Goal: Task Accomplishment & Management: Use online tool/utility

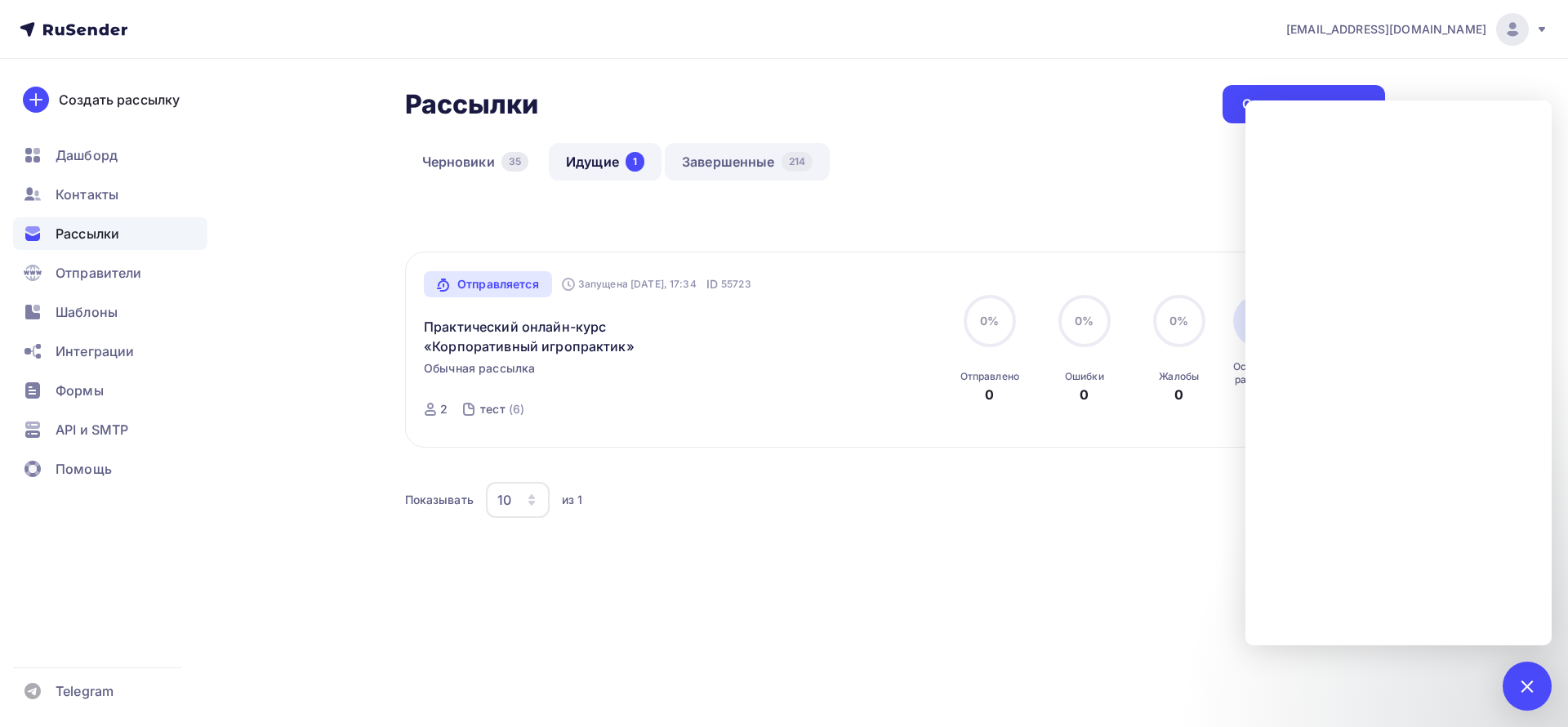
click at [588, 159] on link "Идущие 1" at bounding box center [605, 162] width 113 height 38
click at [699, 160] on link "Завершенные 214" at bounding box center [746, 162] width 165 height 38
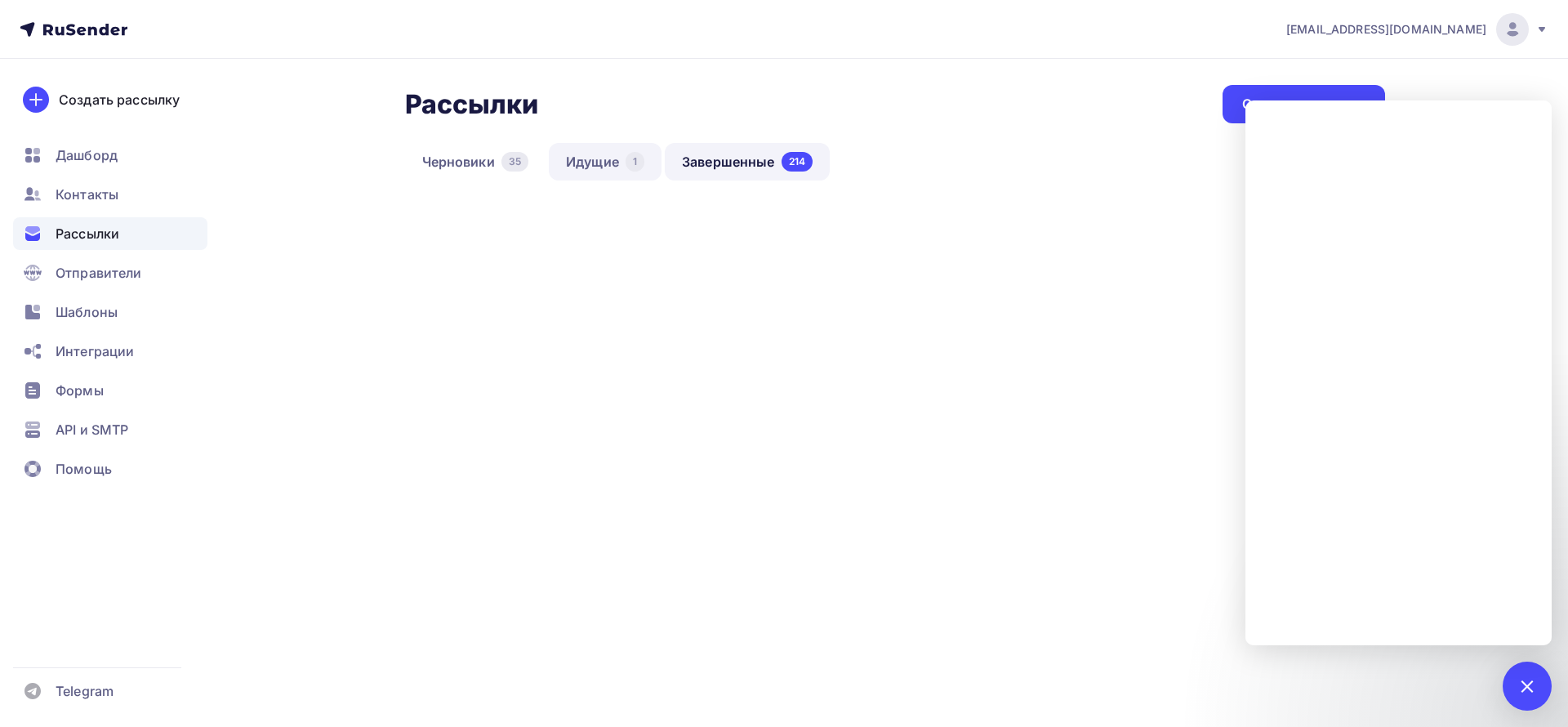
click at [596, 166] on link "Идущие 1" at bounding box center [605, 162] width 113 height 38
click at [730, 170] on link "Завершенные 215" at bounding box center [749, 162] width 164 height 38
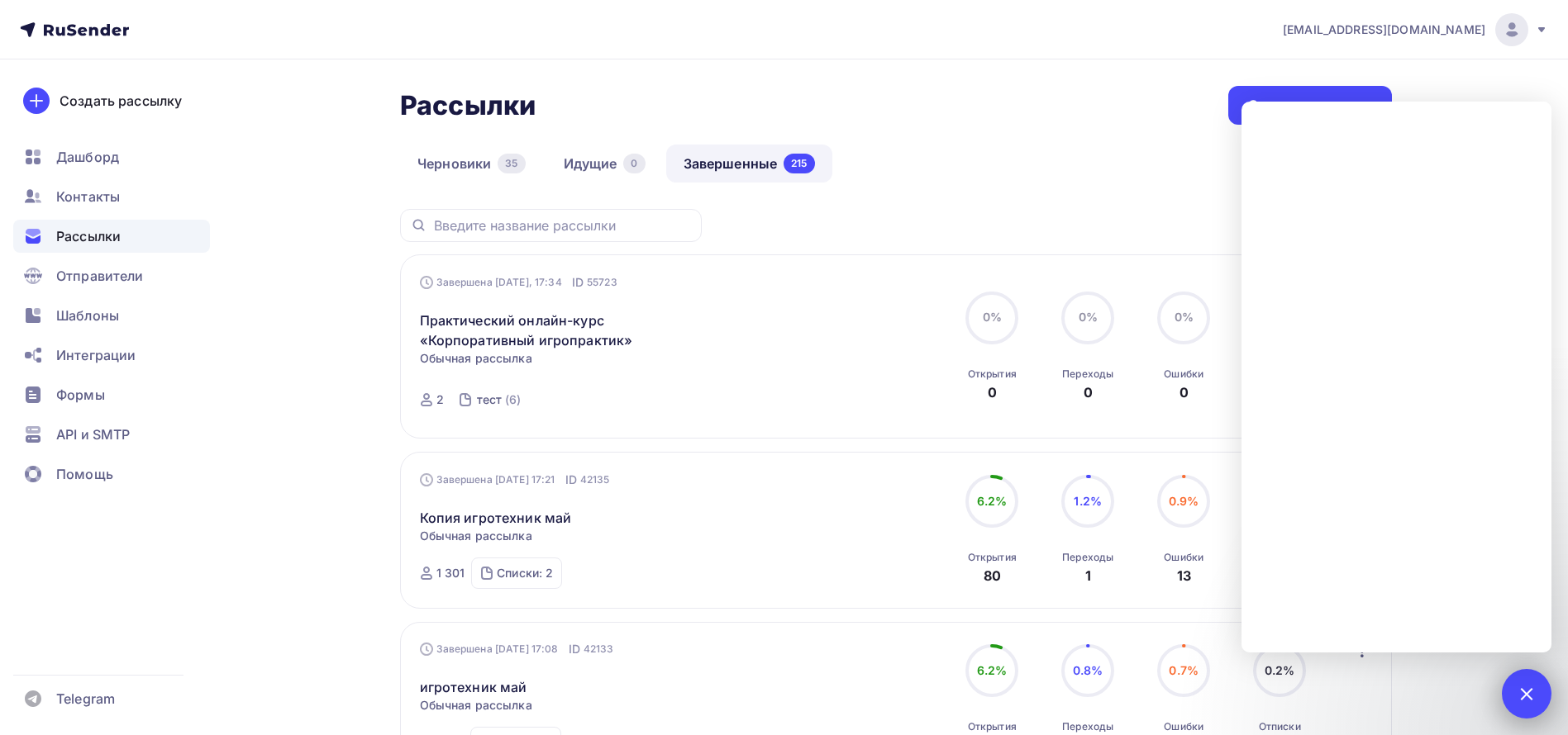
click at [1514, 697] on div "3" at bounding box center [1527, 694] width 50 height 50
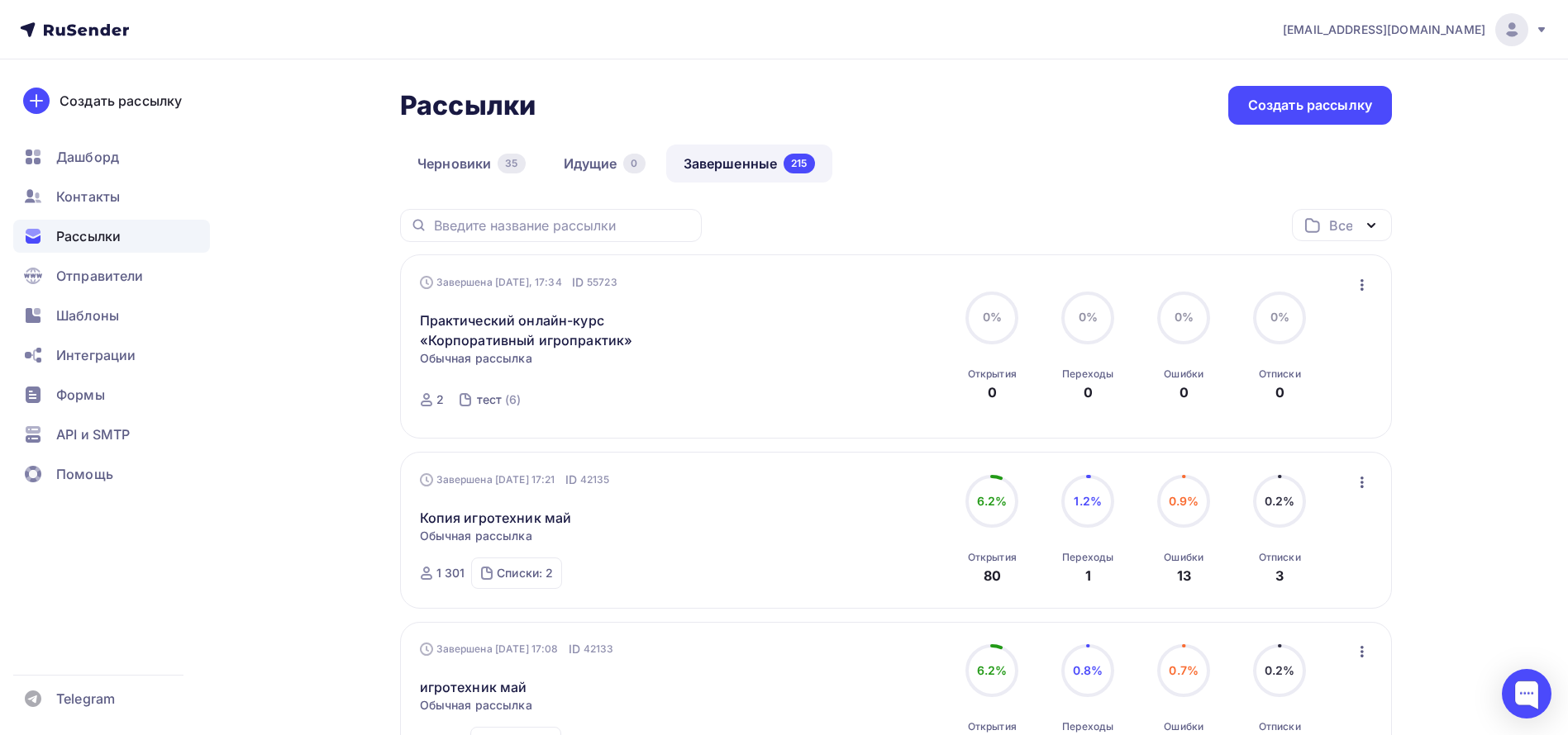
click at [1365, 281] on icon "button" at bounding box center [1362, 285] width 20 height 20
click at [1285, 402] on div "Копировать в новую" at bounding box center [1287, 394] width 170 height 20
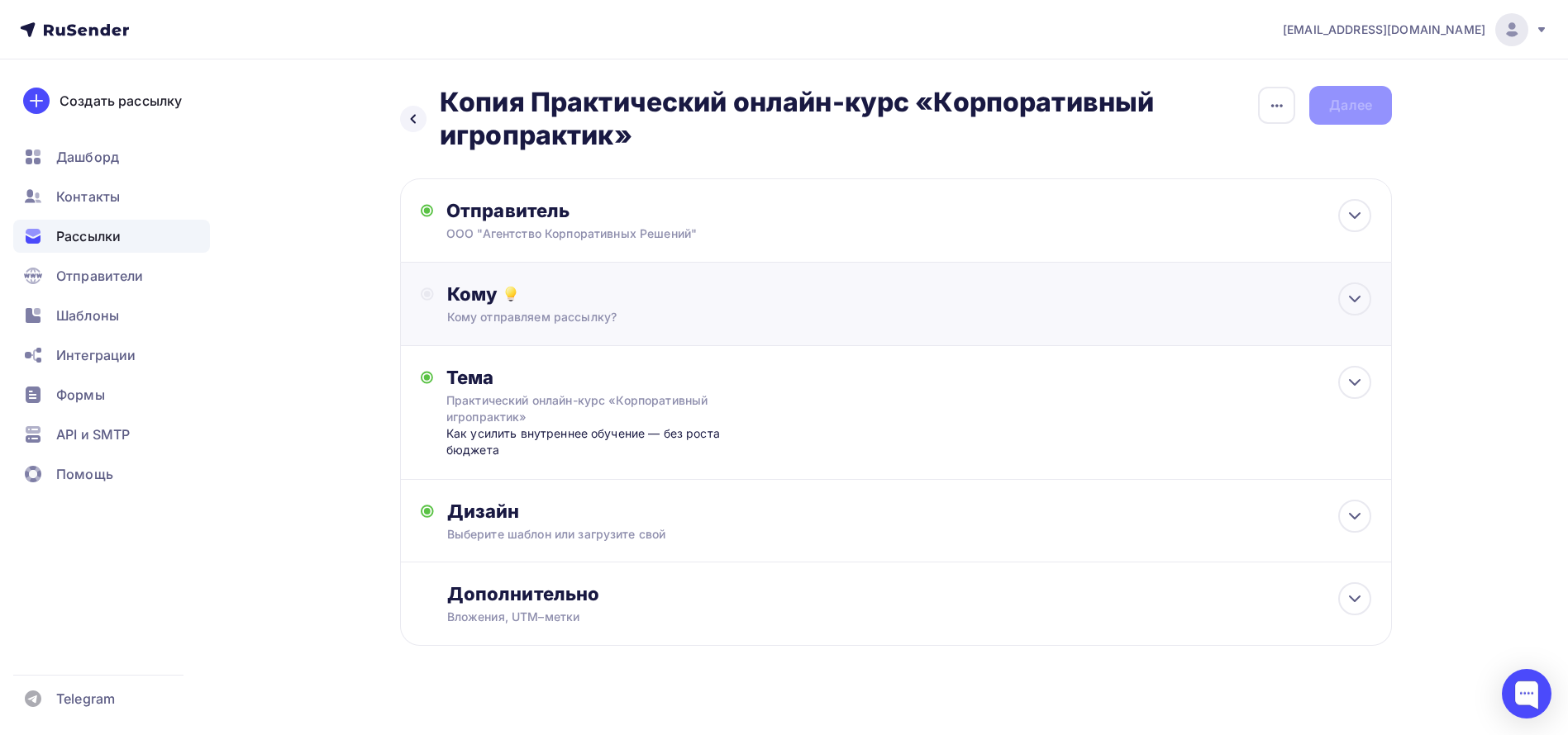
click at [536, 318] on div "Кому отправляем рассылку?" at bounding box center [863, 317] width 833 height 16
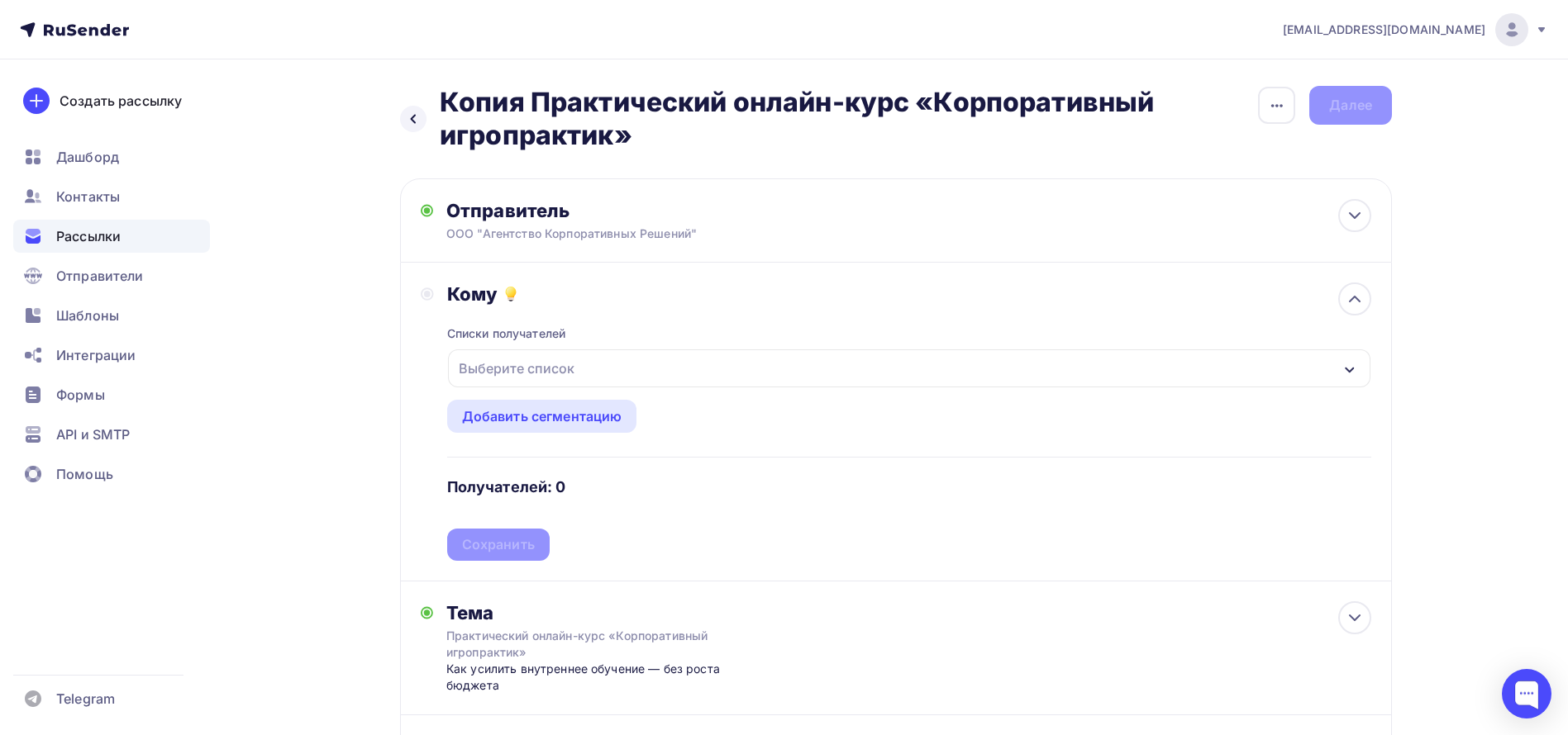
click at [536, 370] on div "Выберите список" at bounding box center [516, 368] width 129 height 30
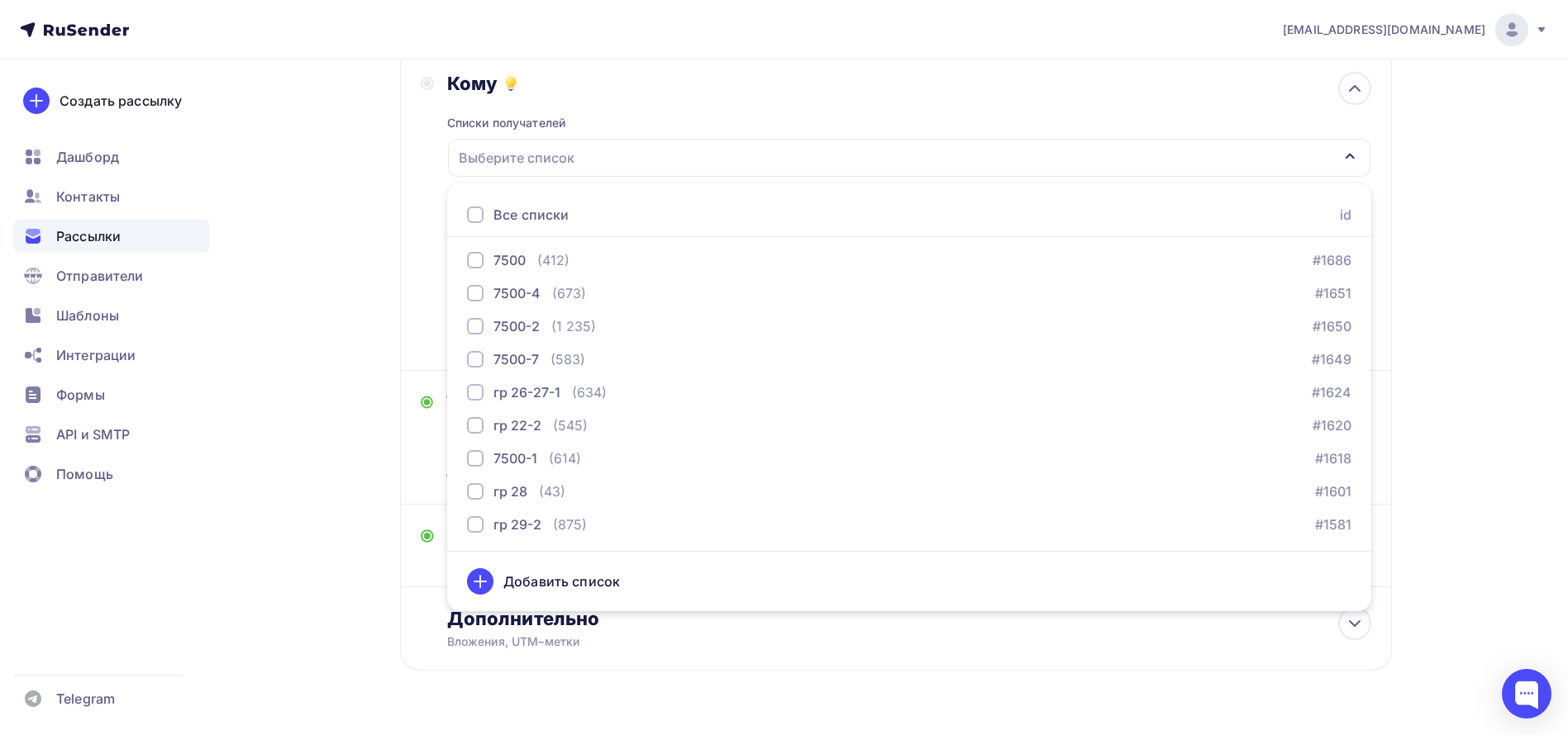
scroll to position [177, 0]
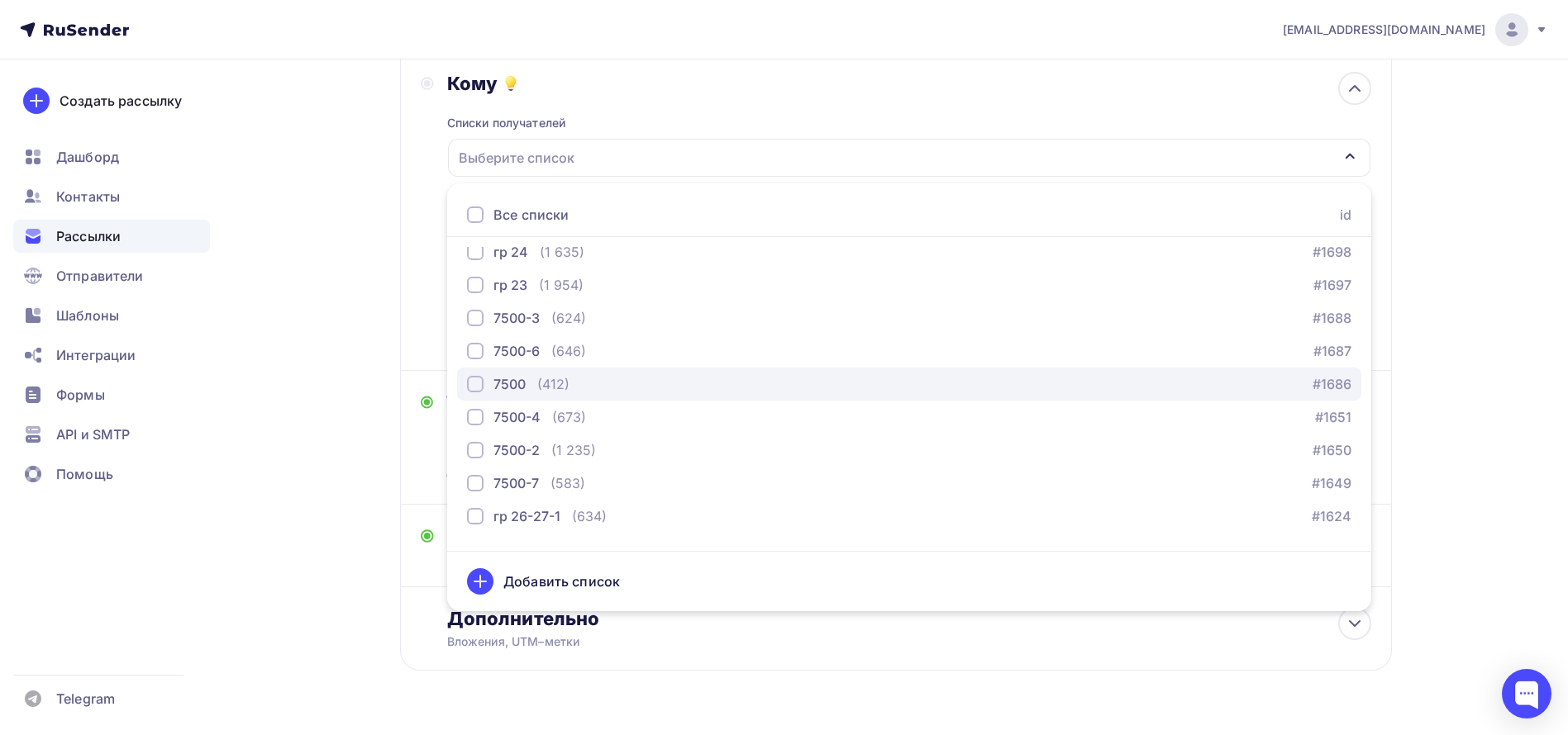
click at [528, 385] on div "7500 (412)" at bounding box center [518, 384] width 103 height 20
click at [357, 328] on div "Назад Копия Практический онлайн-курс «Корпоративный игропрактик» Копия Практиче…" at bounding box center [784, 312] width 1355 height 928
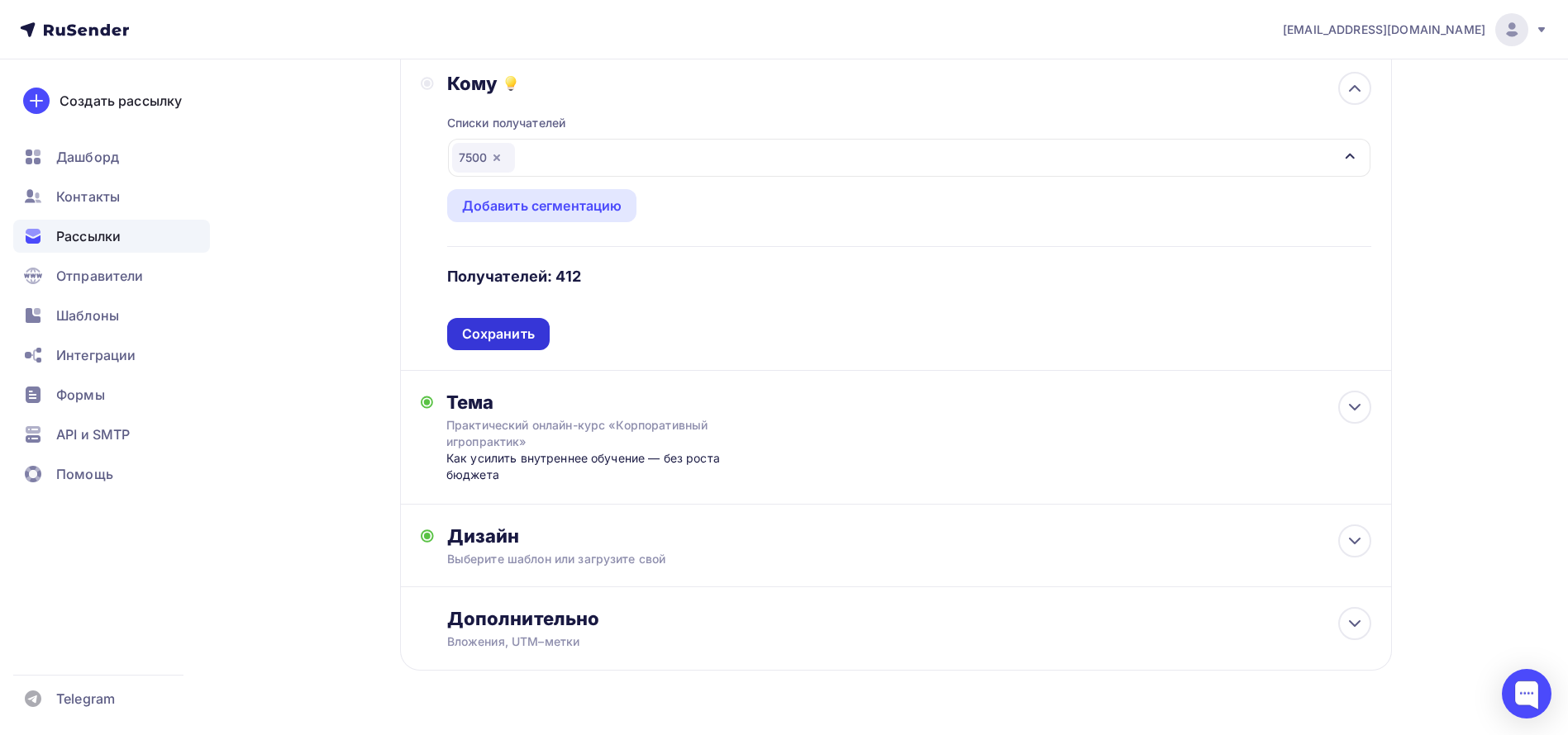
click at [528, 330] on div "Сохранить" at bounding box center [498, 334] width 72 height 19
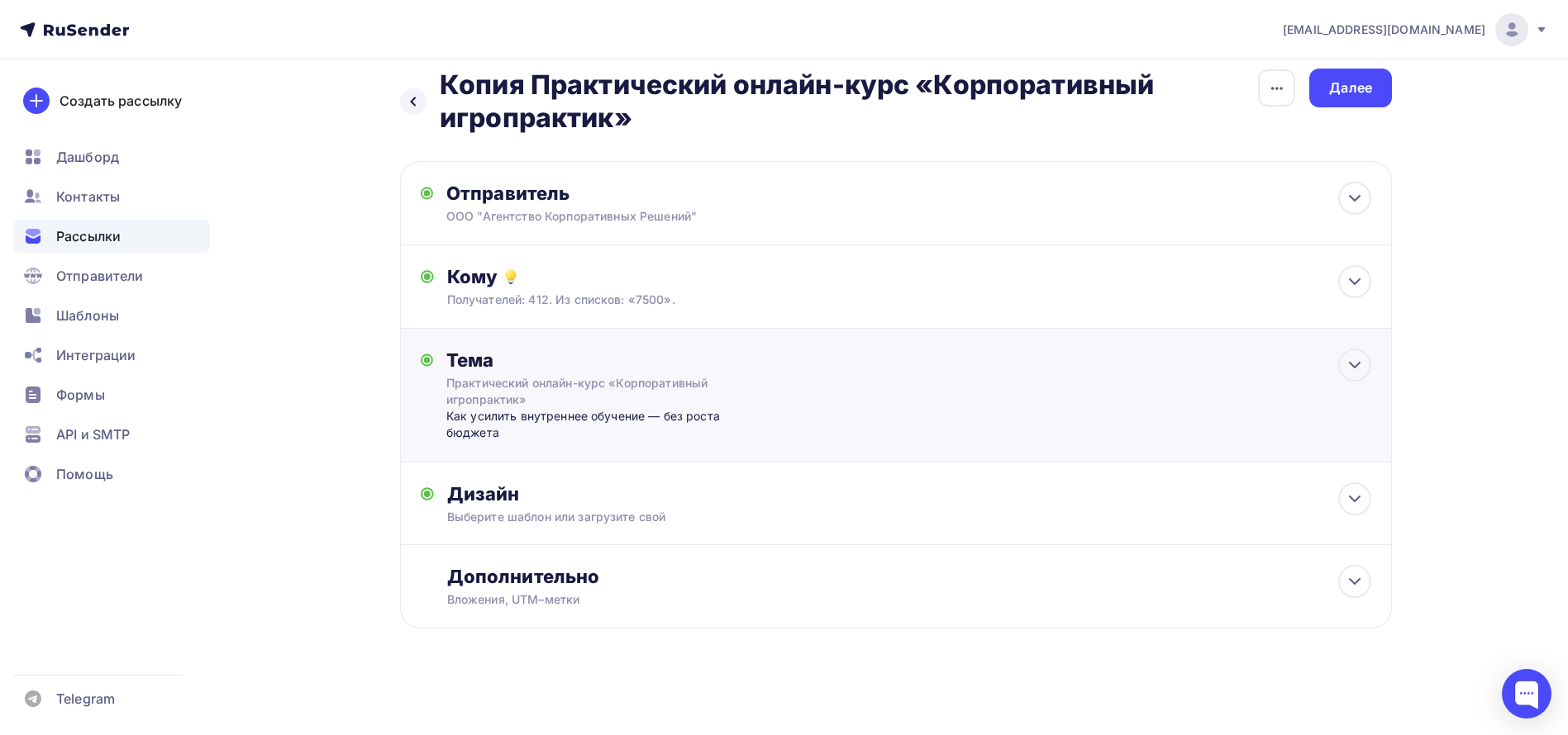
scroll to position [17, 0]
click at [556, 497] on div "Дизайн" at bounding box center [909, 494] width 924 height 23
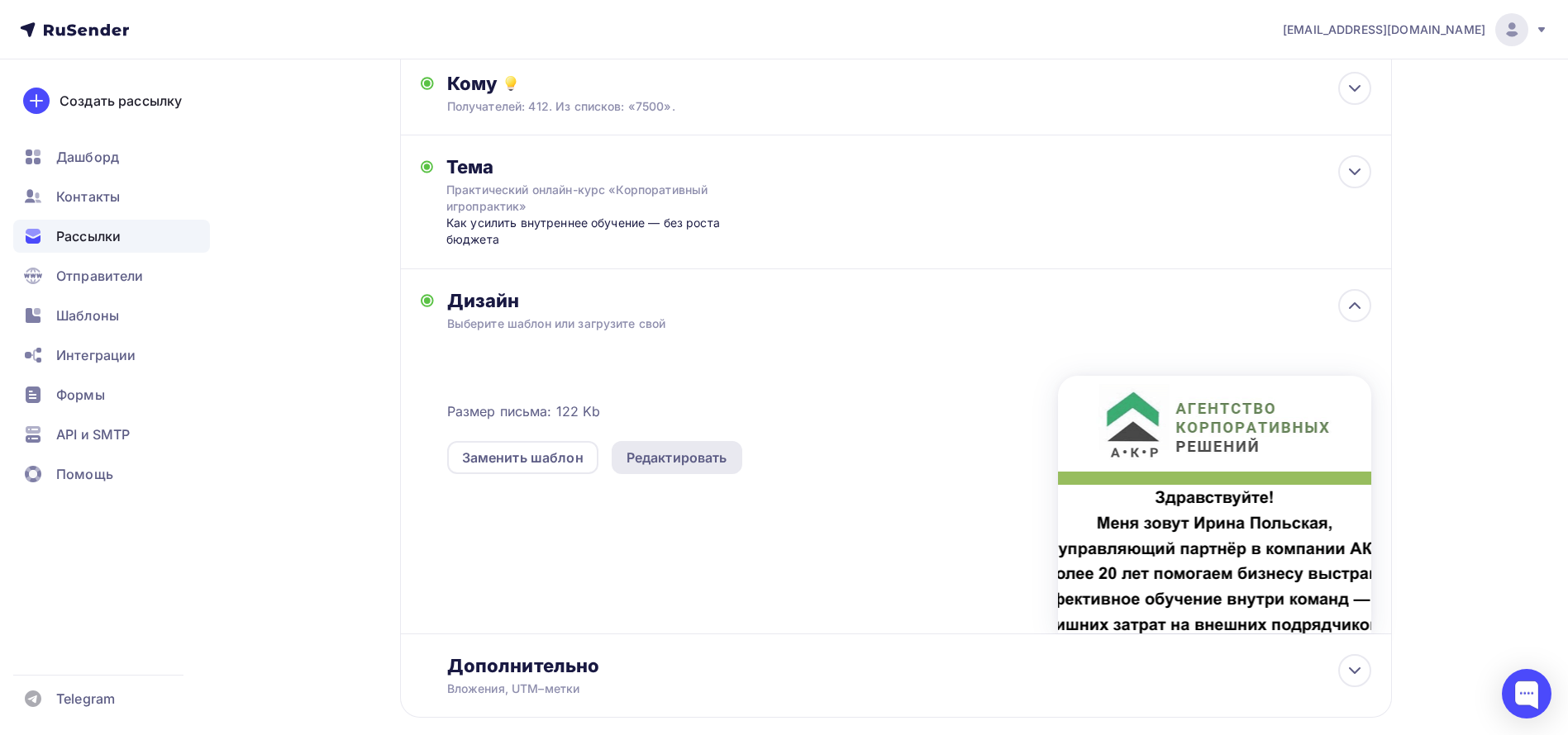
click at [670, 447] on div "Редактировать" at bounding box center [677, 457] width 101 height 20
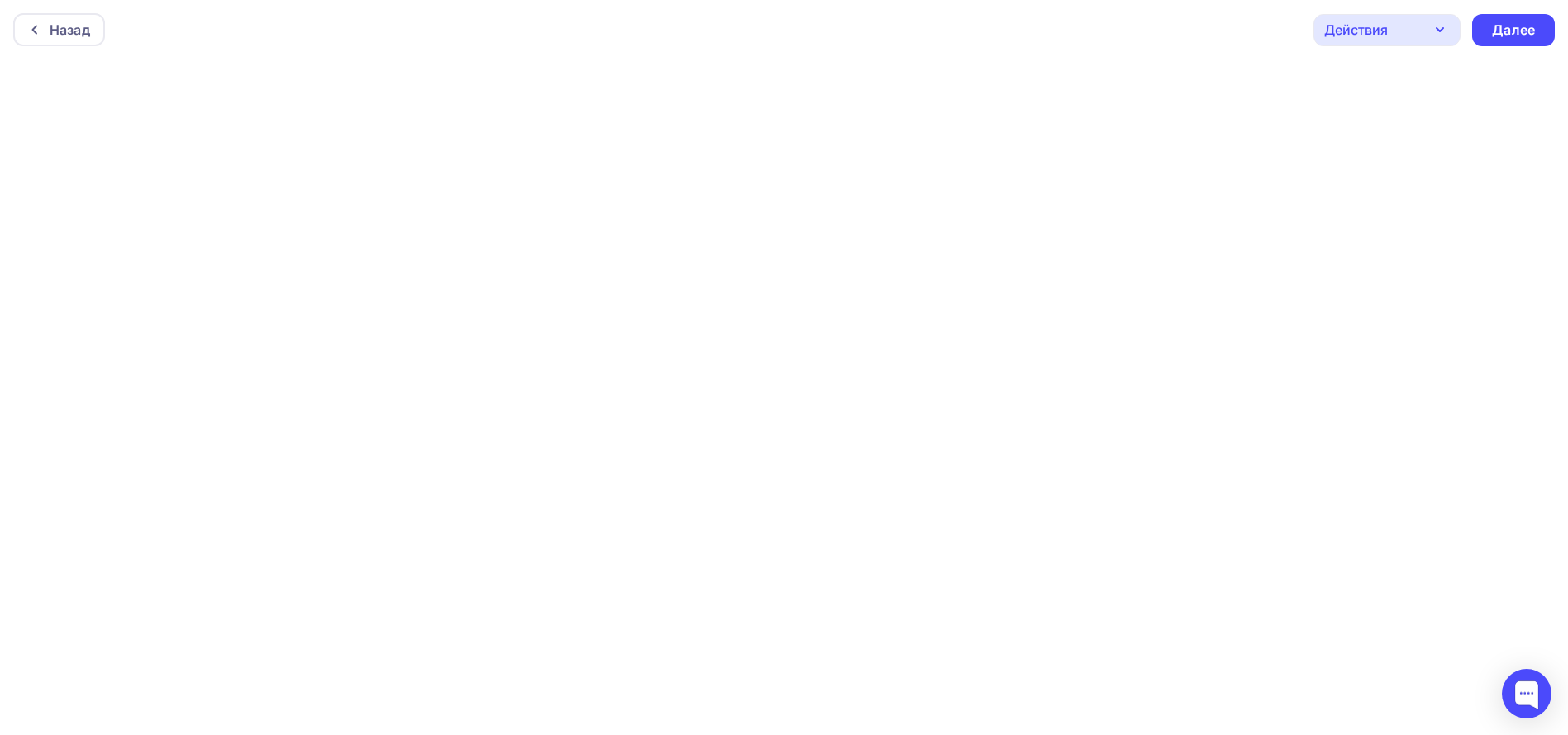
scroll to position [4, 0]
click at [1541, 16] on div "Далее" at bounding box center [1513, 26] width 83 height 32
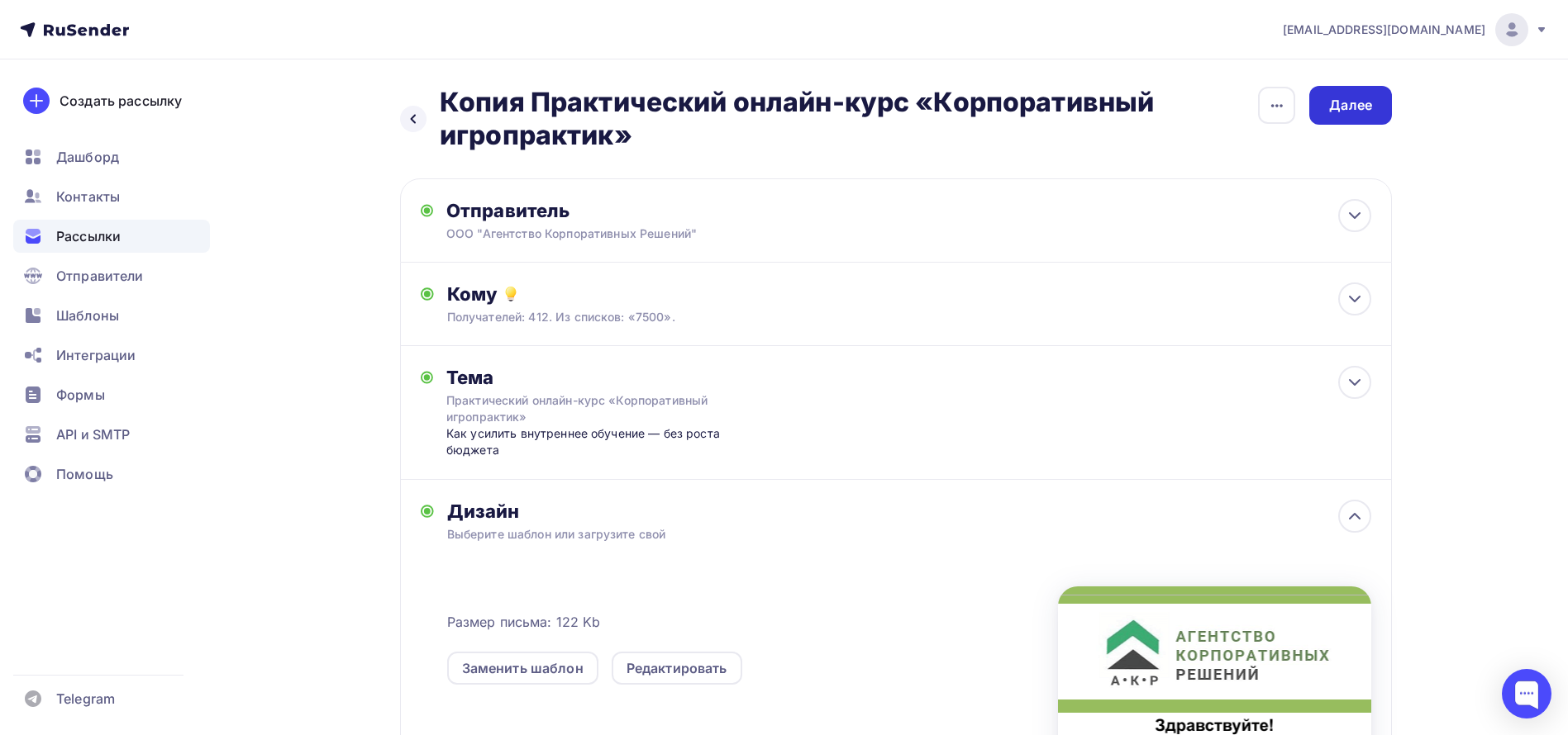
click at [1365, 116] on div "Далее" at bounding box center [1351, 105] width 83 height 39
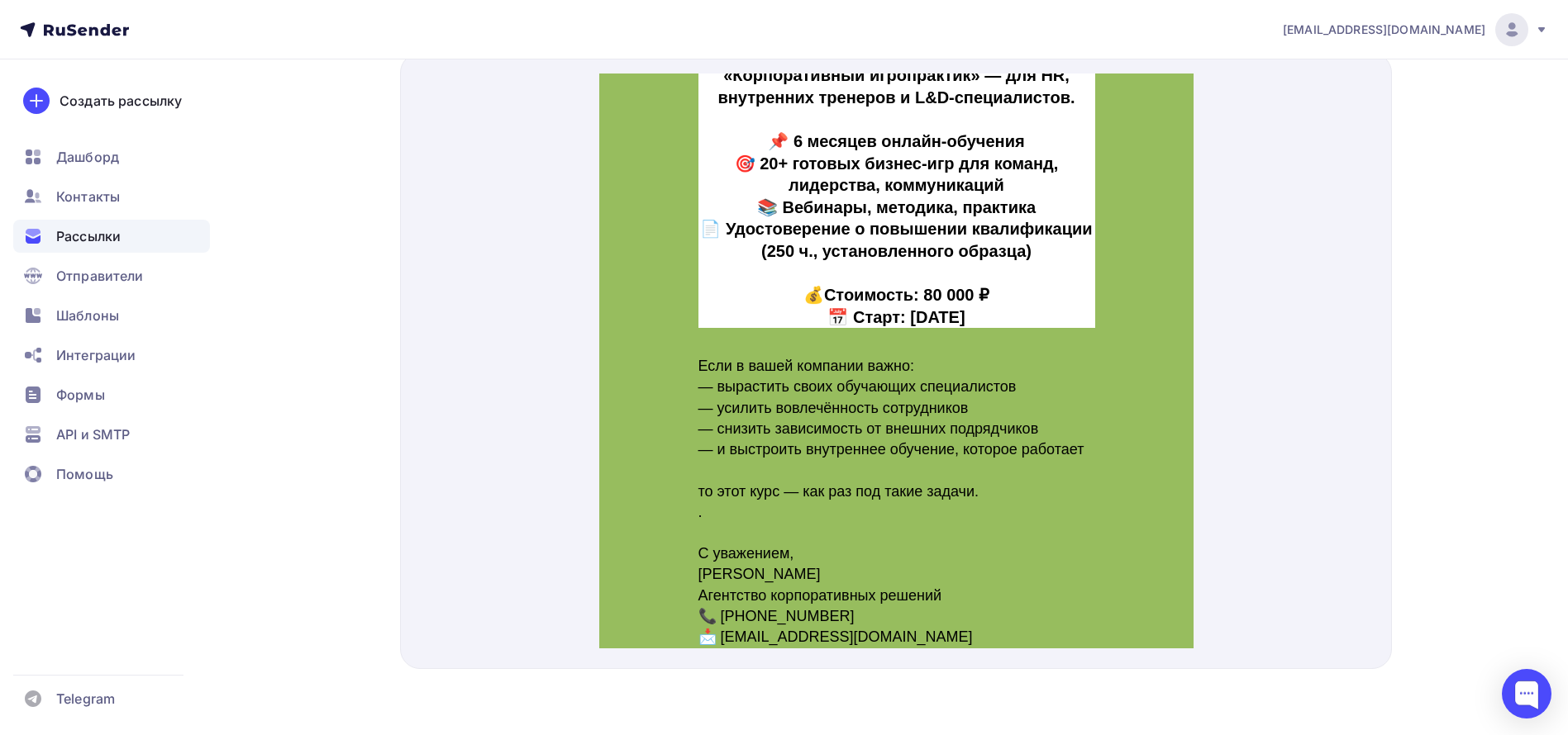
scroll to position [522, 0]
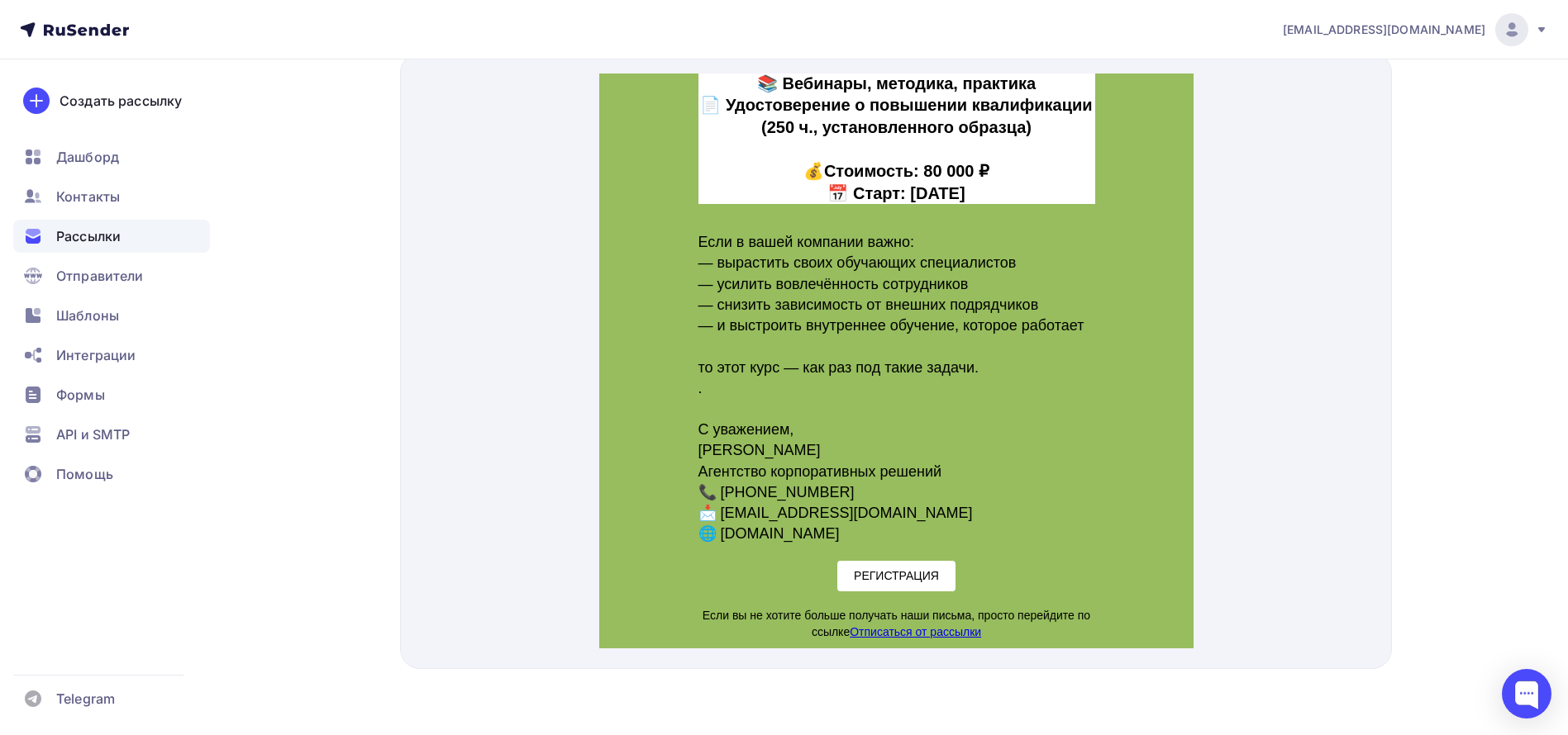
click at [919, 563] on span "РЕГИСТРАЦИЯ" at bounding box center [895, 556] width 85 height 13
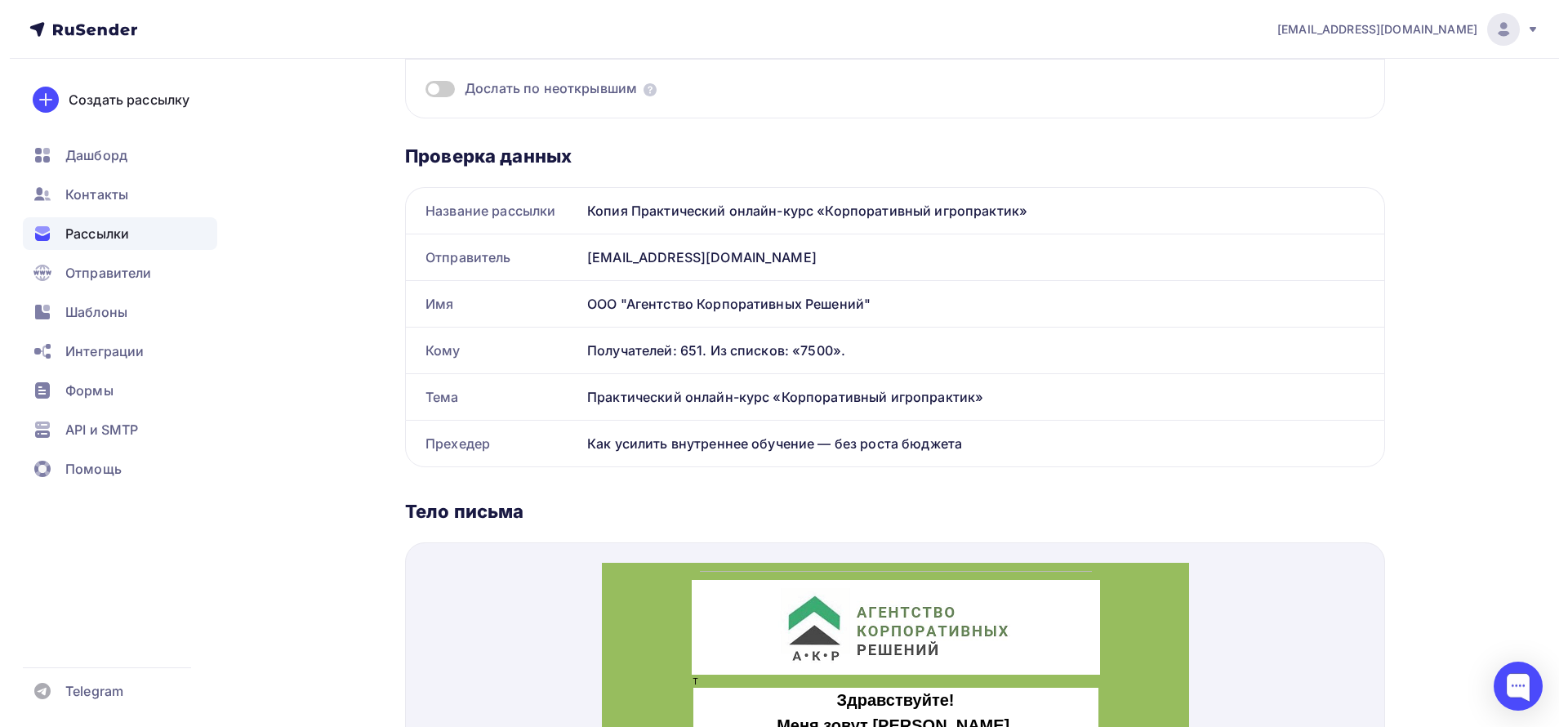
scroll to position [0, 0]
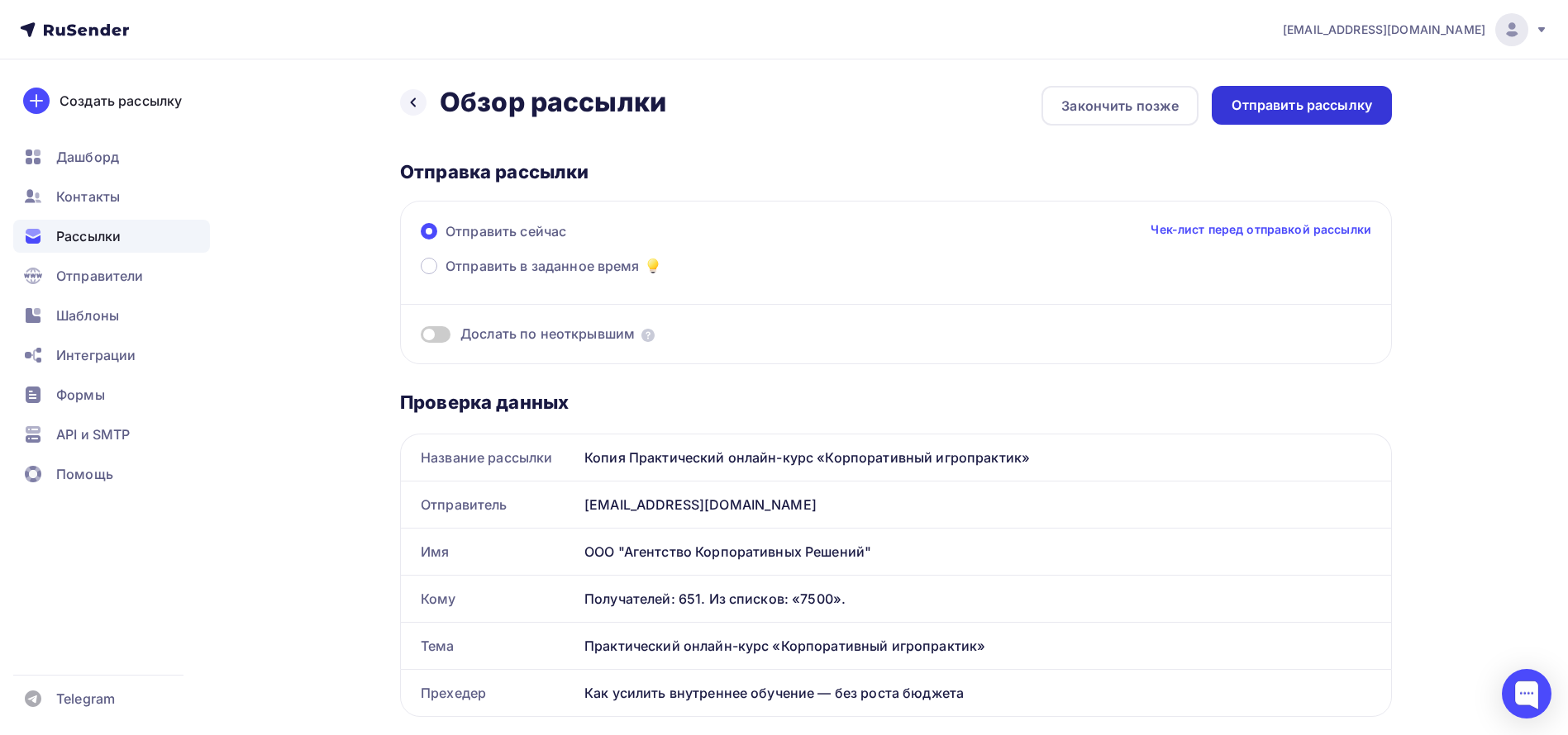
click at [1366, 105] on div "Отправить рассылку" at bounding box center [1302, 106] width 141 height 19
